Goal: Information Seeking & Learning: Learn about a topic

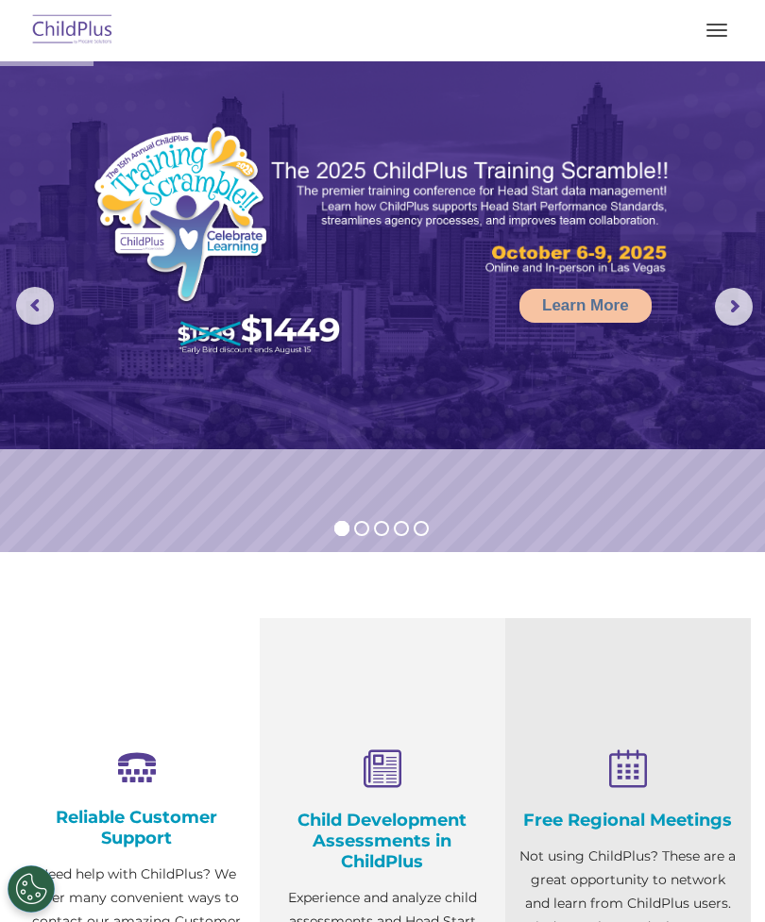
select select "MEDIUM"
click at [714, 39] on button "button" at bounding box center [717, 30] width 40 height 30
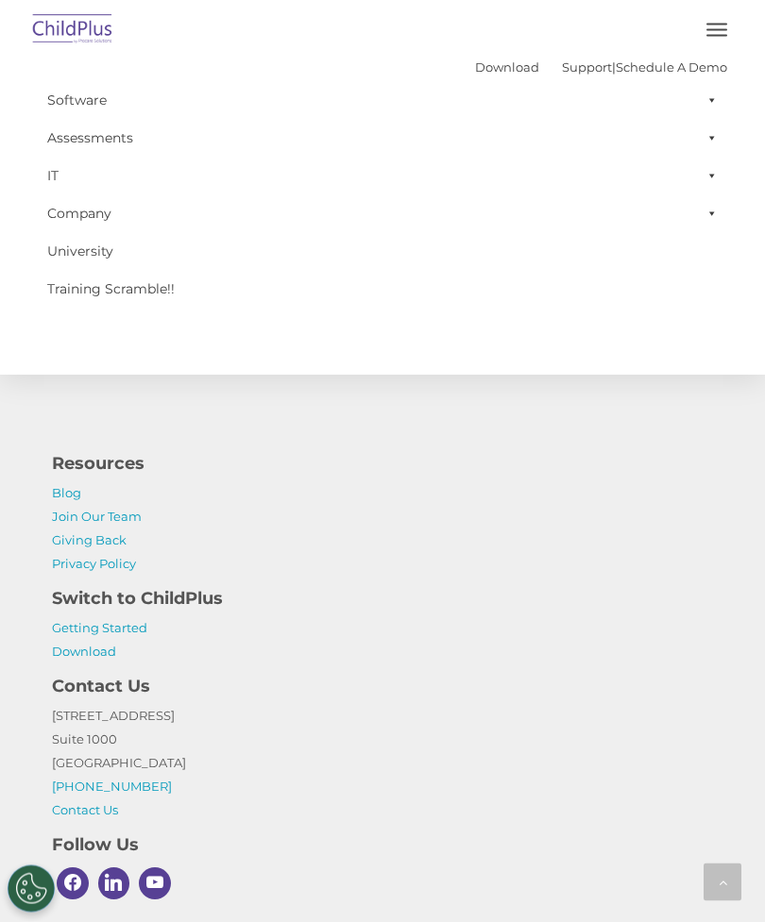
scroll to position [2145, 0]
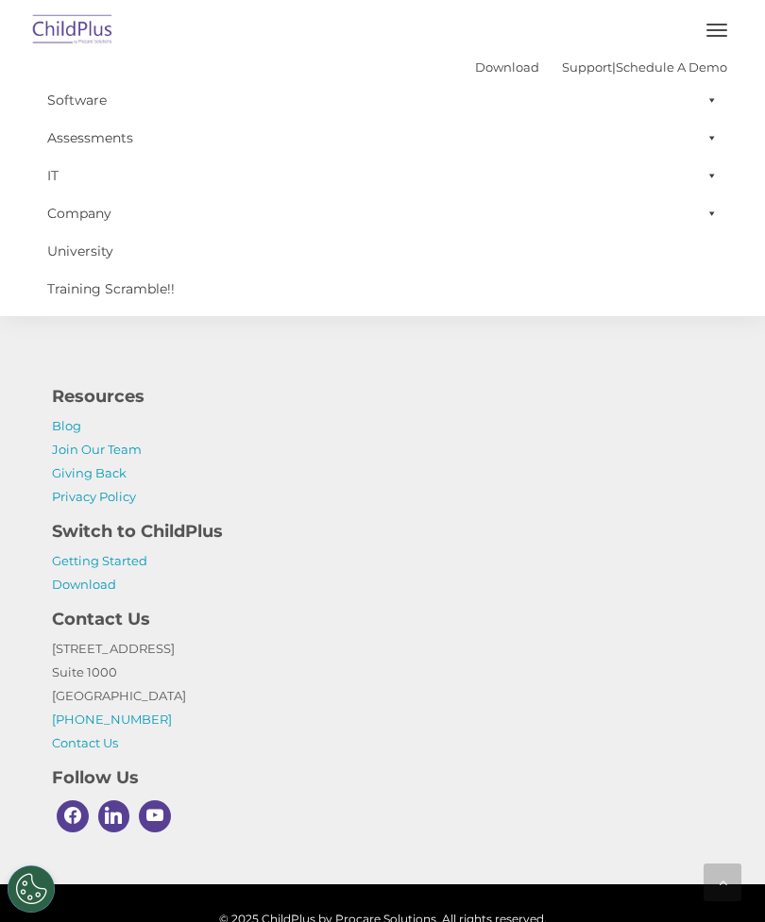
click at [702, 103] on span at bounding box center [708, 100] width 19 height 38
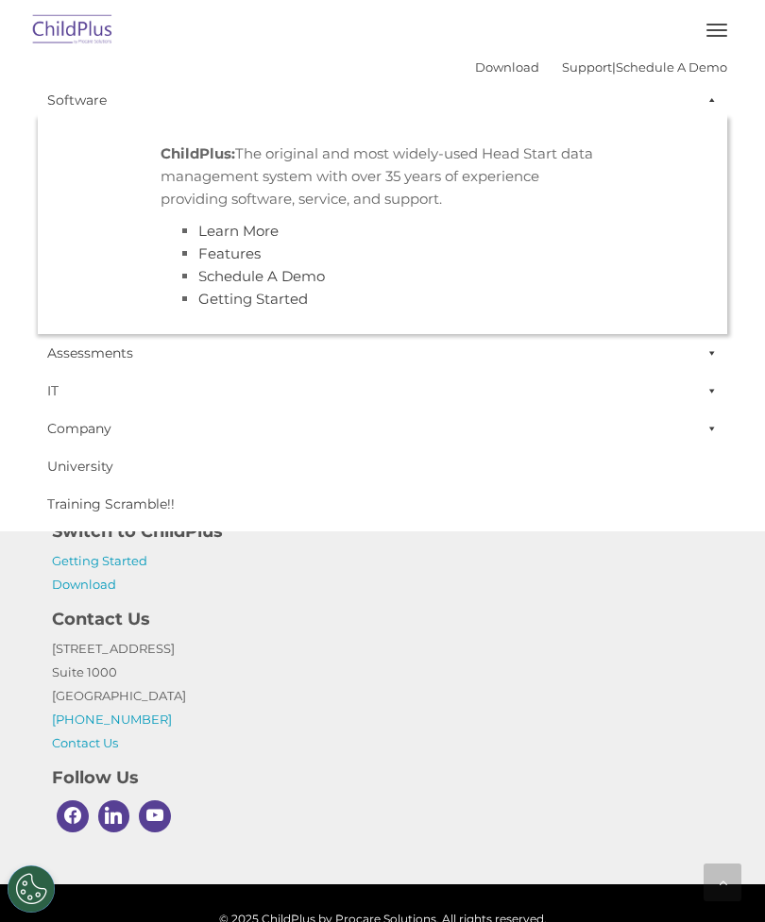
click at [427, 653] on p "1040 Crown Pointe Pkwy Suite 1000 Atlanta, GA 30338 (800) 888-6674 Contact Us" at bounding box center [382, 696] width 661 height 118
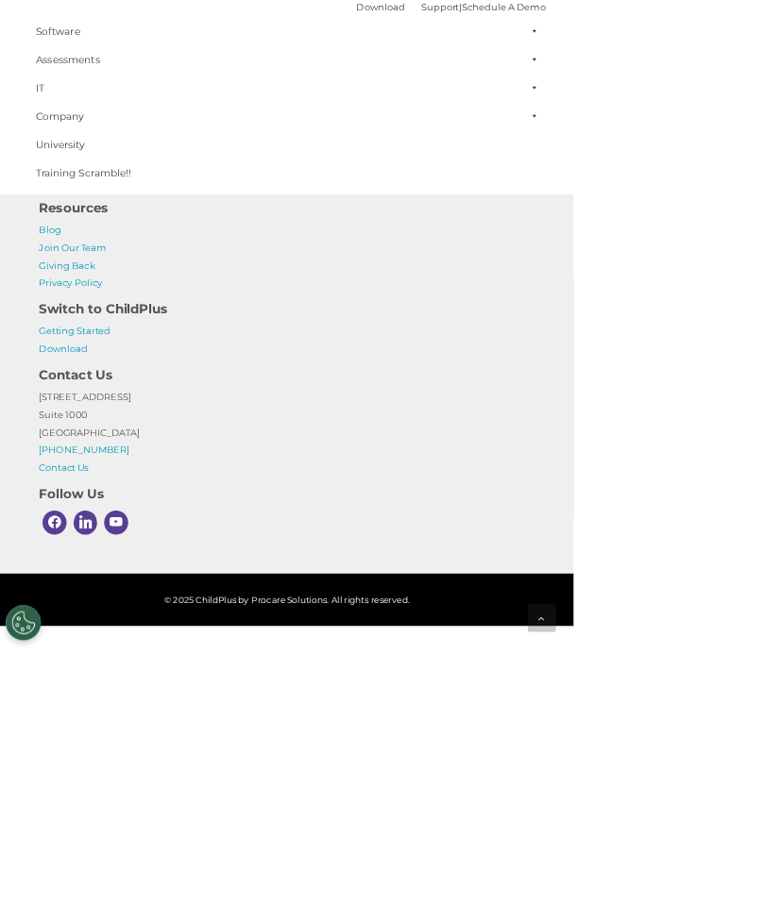
scroll to position [2205, 0]
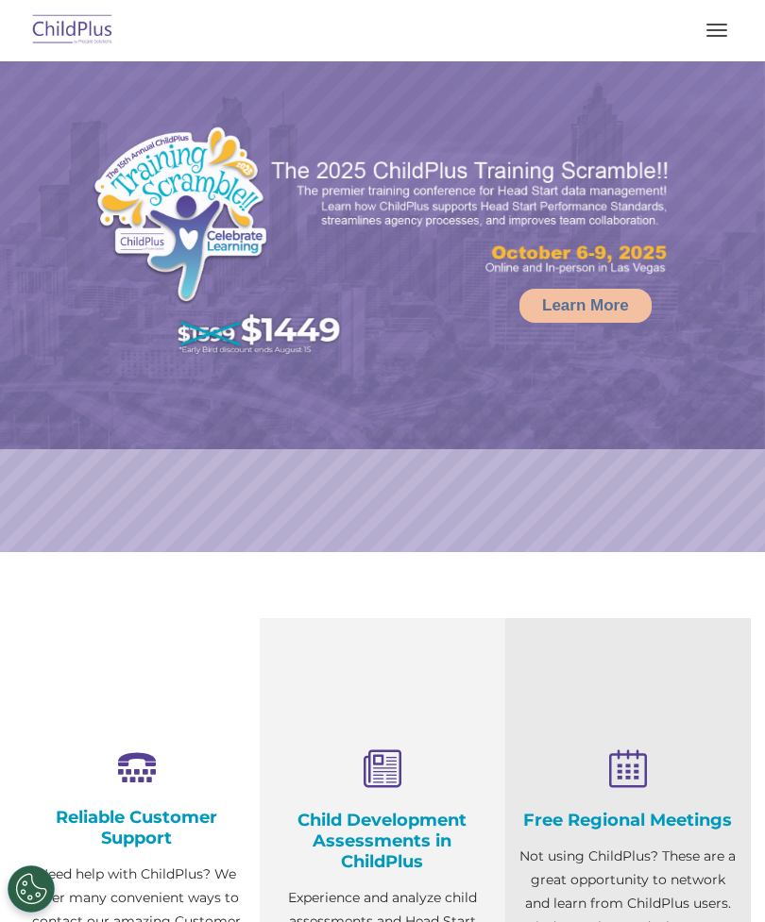
select select "MEDIUM"
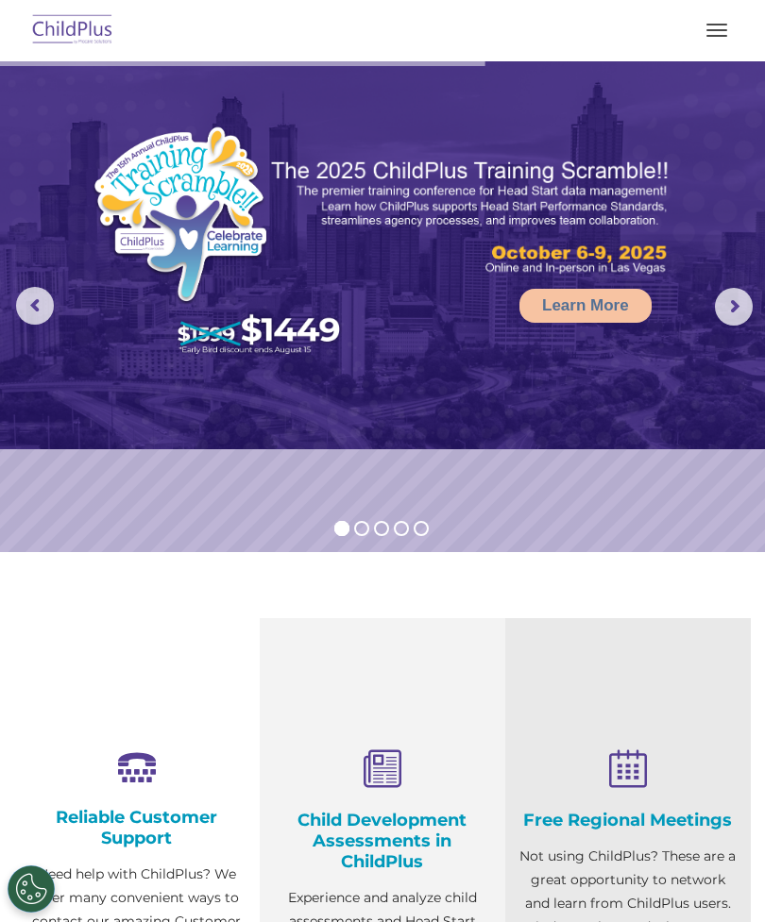
click at [82, 32] on img at bounding box center [72, 30] width 89 height 44
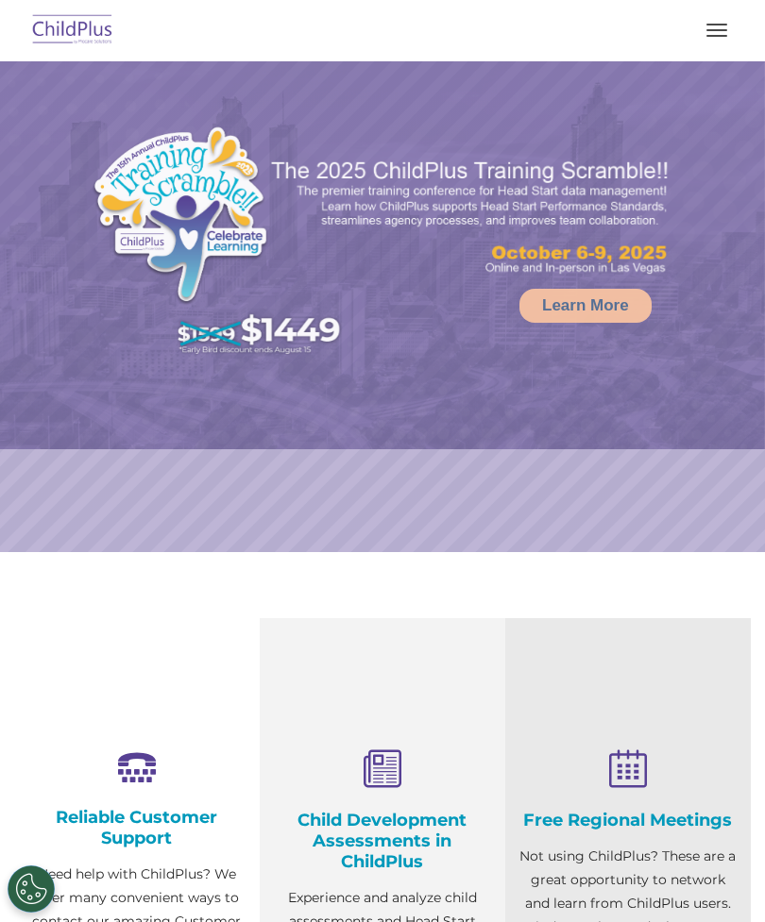
select select "MEDIUM"
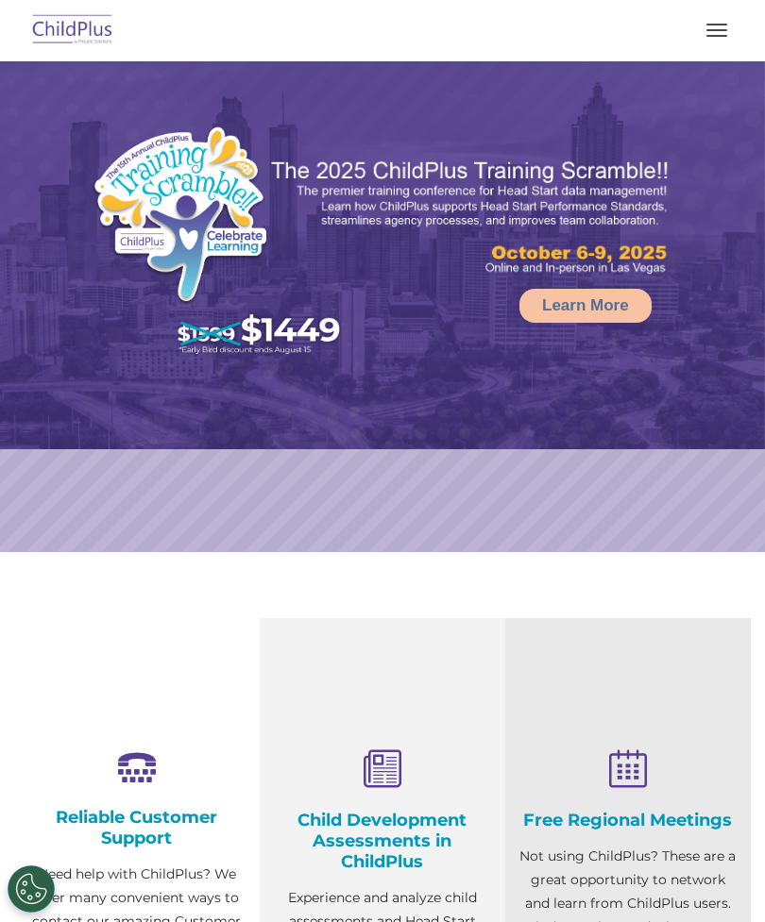
select select "MEDIUM"
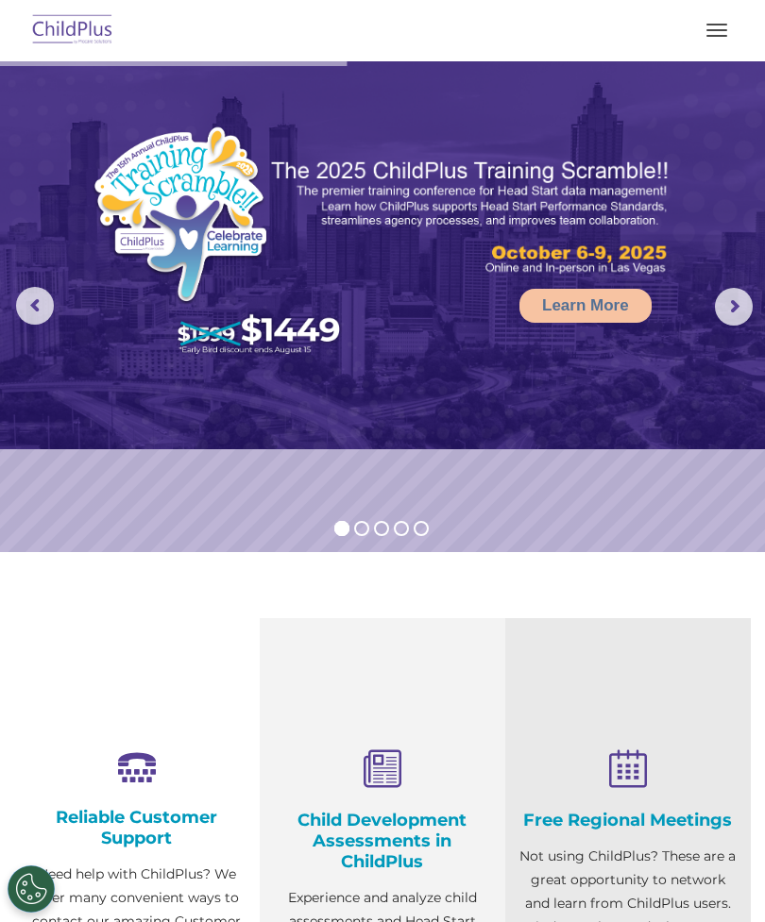
click at [716, 38] on button "button" at bounding box center [717, 30] width 40 height 30
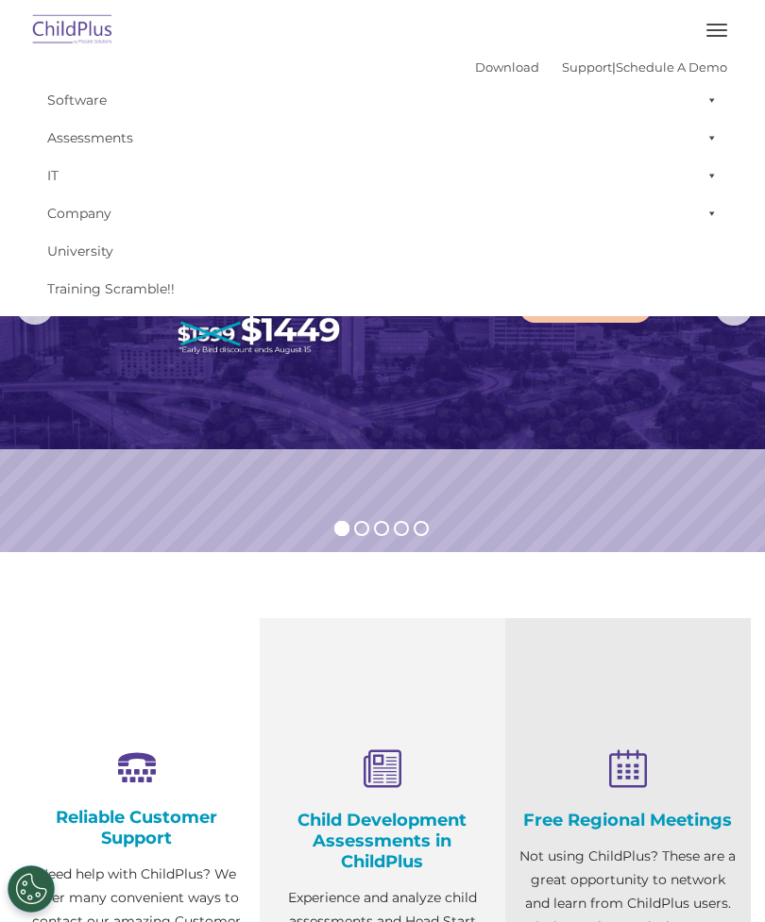
click at [711, 103] on span at bounding box center [708, 100] width 19 height 38
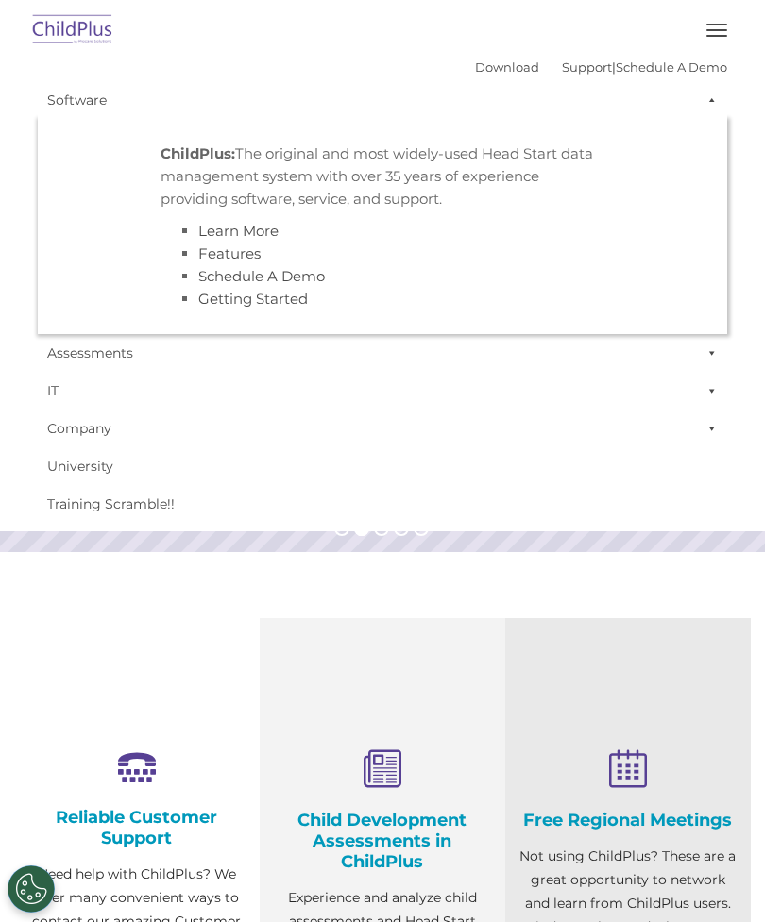
click at [713, 348] on span at bounding box center [708, 353] width 19 height 38
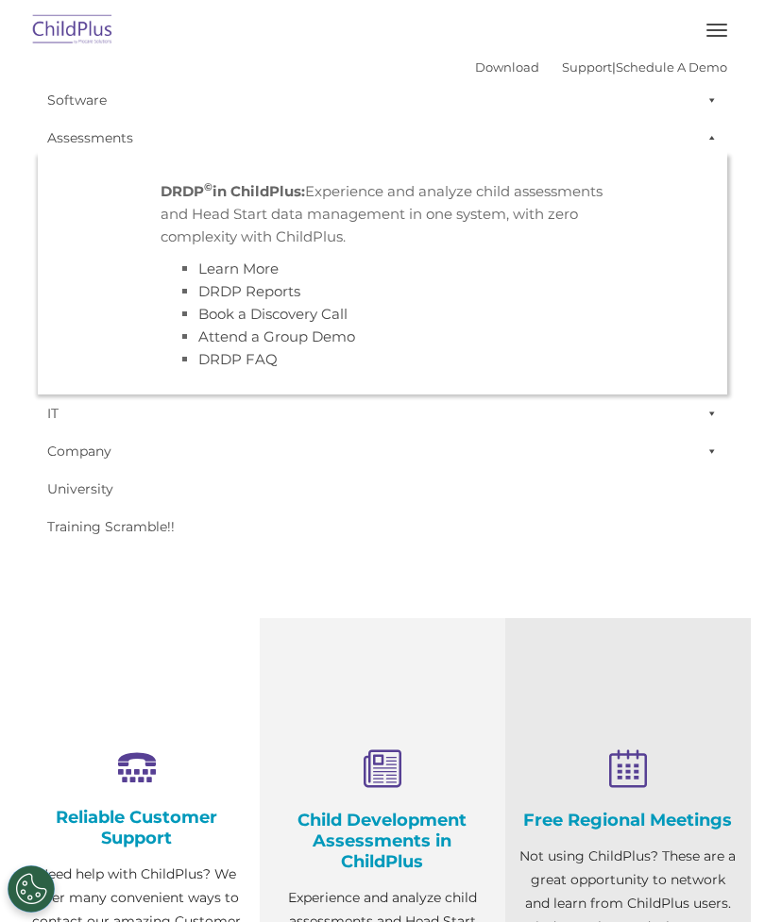
click at [716, 406] on span at bounding box center [708, 414] width 19 height 38
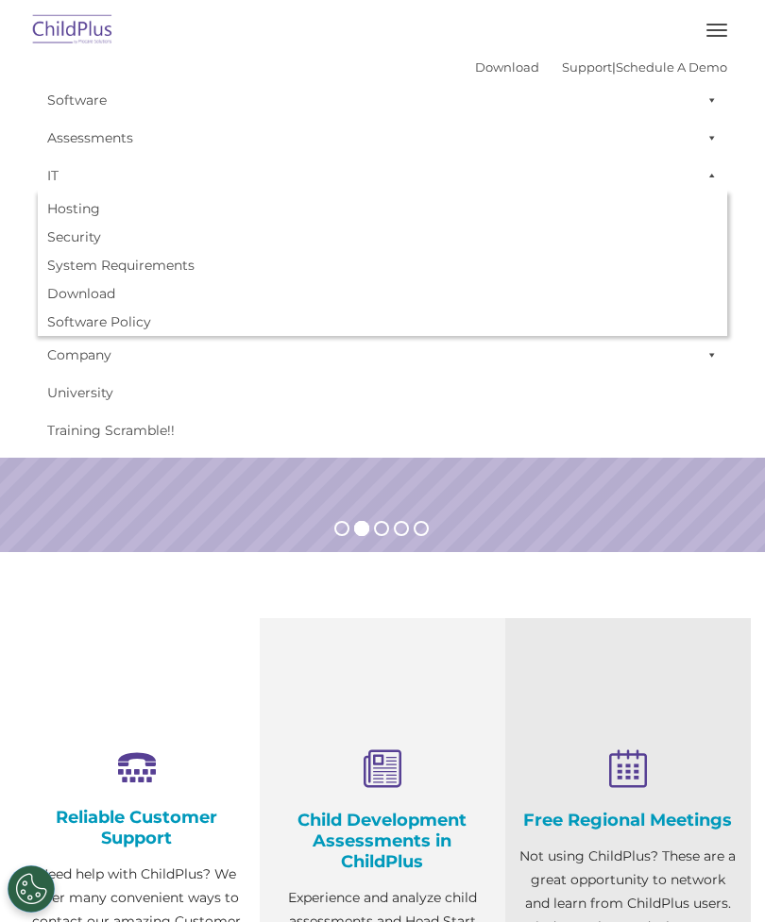
click at [475, 520] on rs-slide "Request a Demo The Future of ChildPlus is Here! Boost your productivity and str…" at bounding box center [382, 306] width 765 height 491
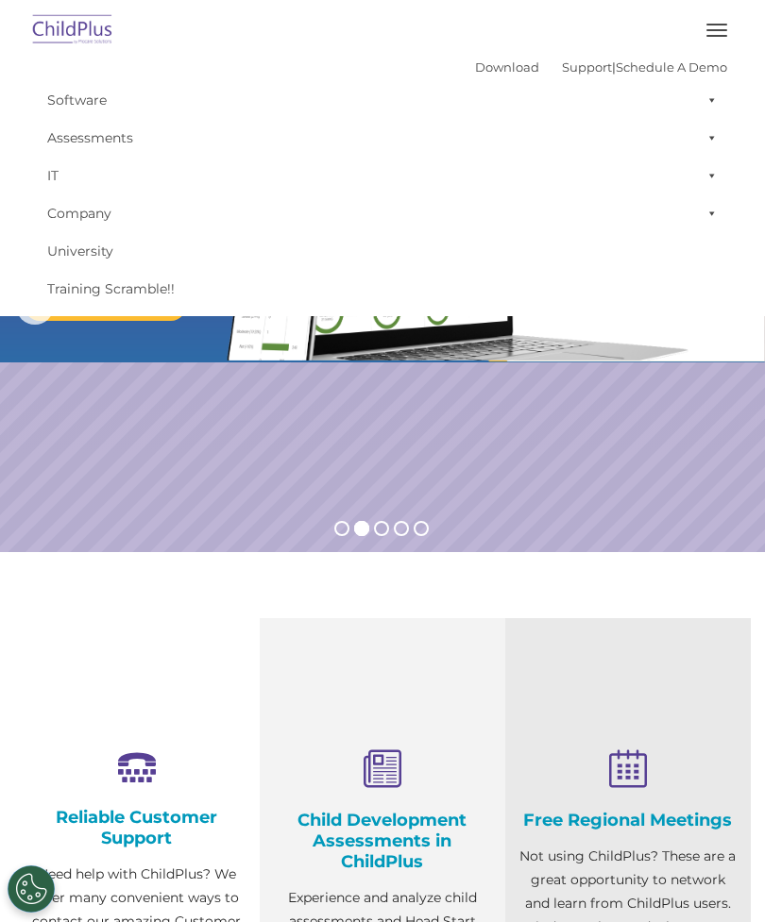
click at [704, 226] on span at bounding box center [708, 213] width 19 height 38
click at [479, 500] on rs-slide "Request a Demo The Future of ChildPlus is Here! Boost your productivity and str…" at bounding box center [382, 306] width 765 height 491
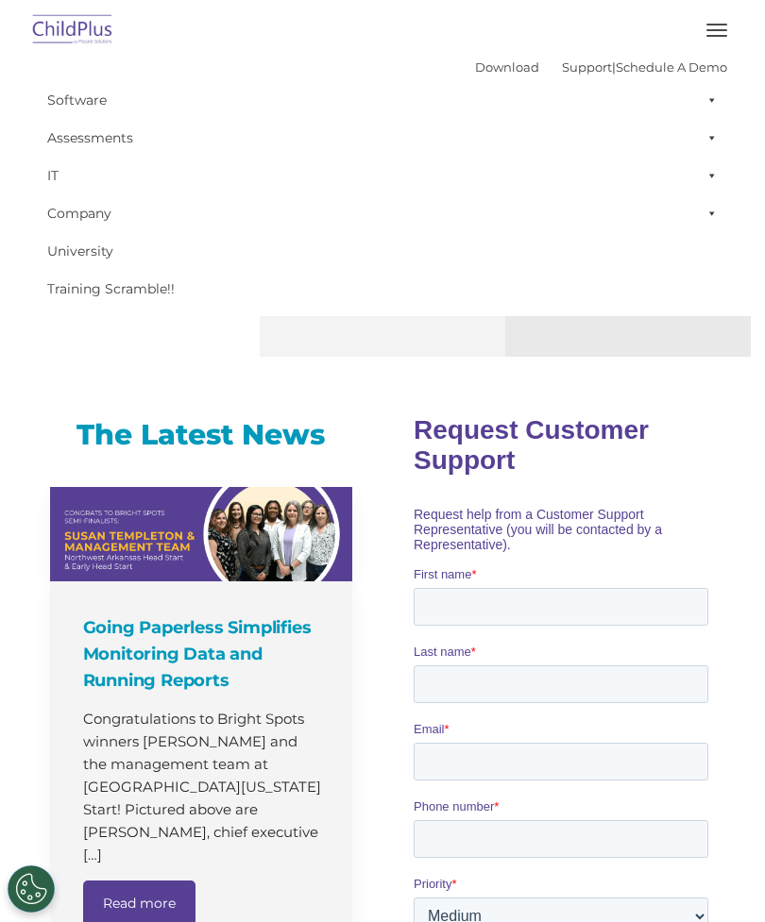
scroll to position [840, 0]
